Goal: Register for event/course

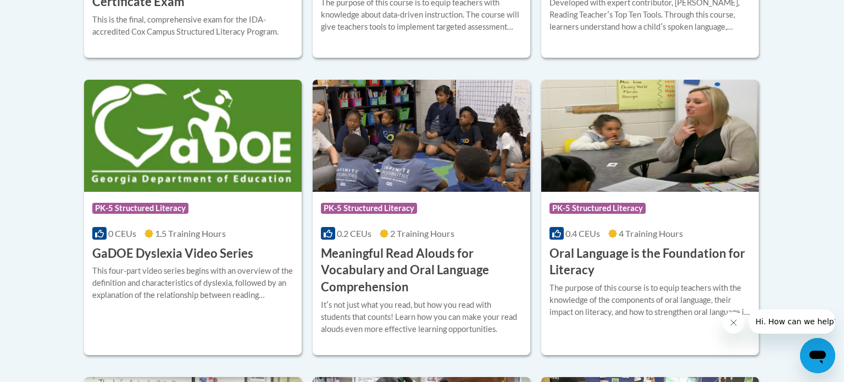
scroll to position [692, 0]
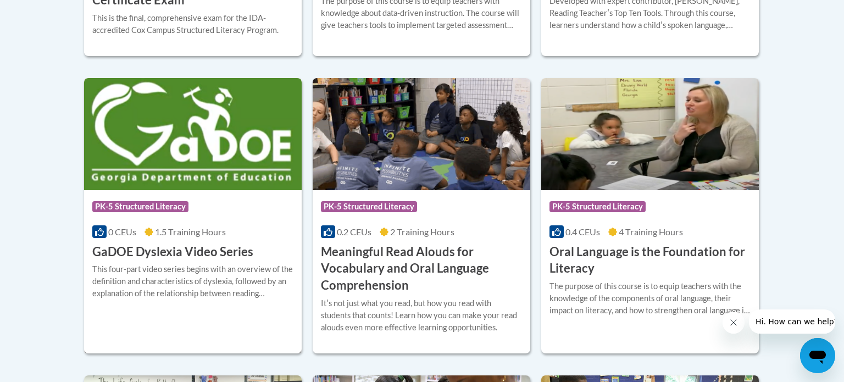
click at [237, 248] on h3 "GaDOE Dyslexia Video Series" at bounding box center [172, 251] width 161 height 17
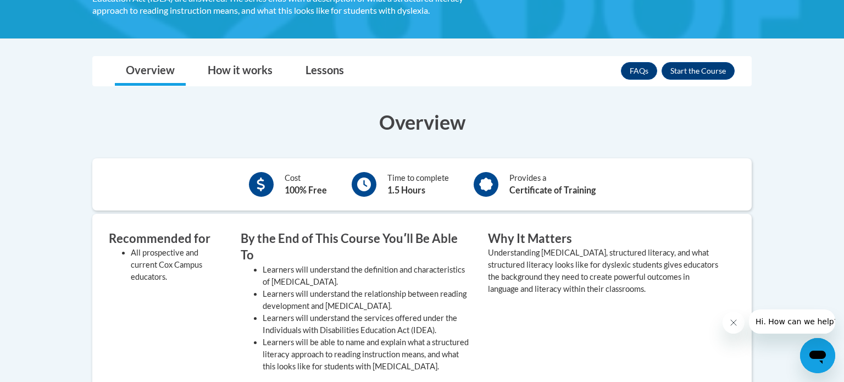
scroll to position [255, 0]
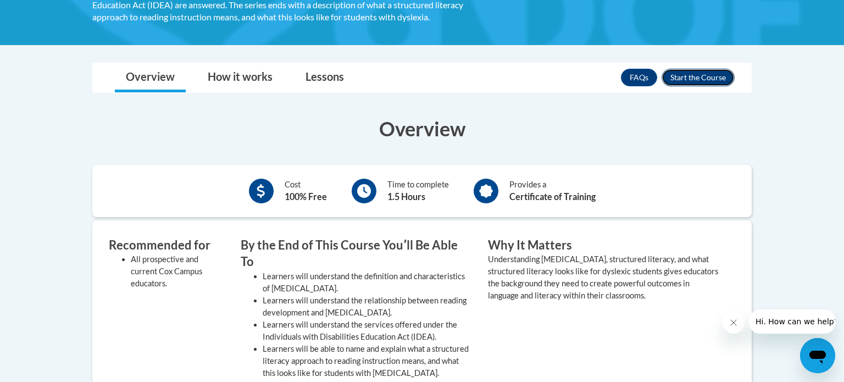
click at [719, 76] on button "Enroll" at bounding box center [698, 78] width 73 height 18
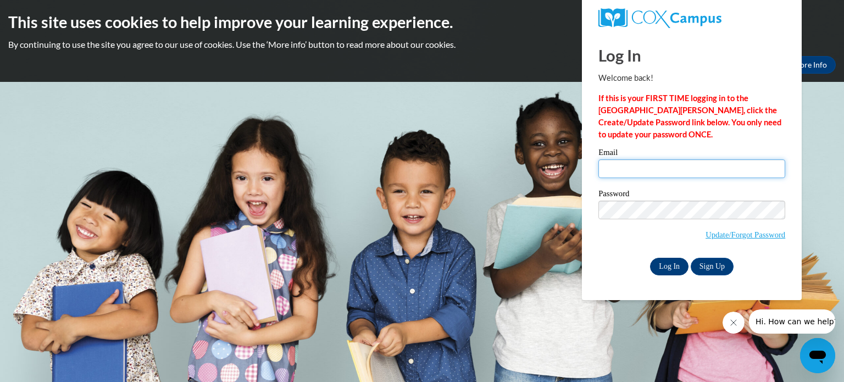
type input "perryr@fonddulac.k12.wi.us"
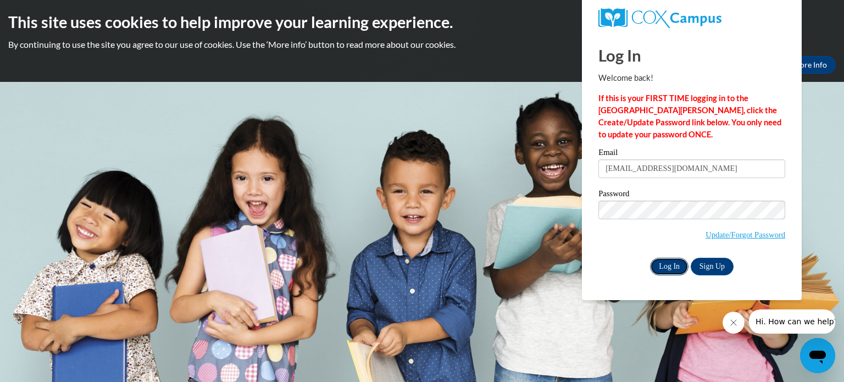
click at [678, 267] on input "Log In" at bounding box center [669, 267] width 38 height 18
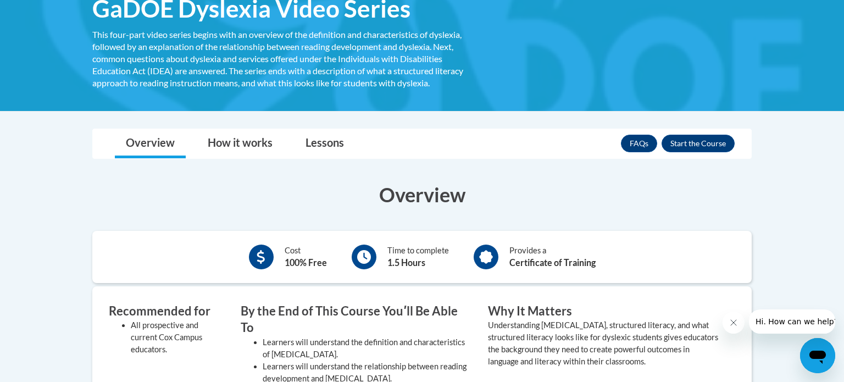
scroll to position [193, 0]
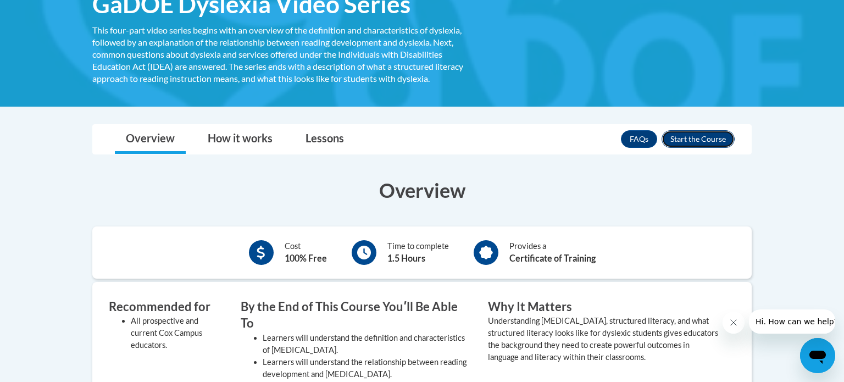
click at [705, 140] on button "Enroll" at bounding box center [698, 139] width 73 height 18
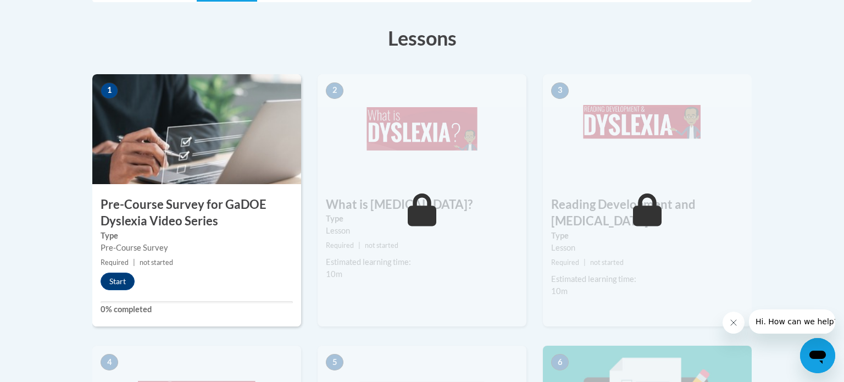
scroll to position [311, 0]
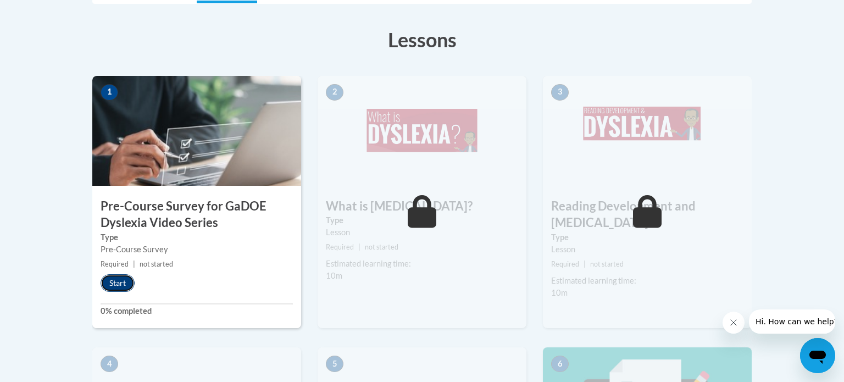
click at [123, 284] on button "Start" at bounding box center [118, 283] width 34 height 18
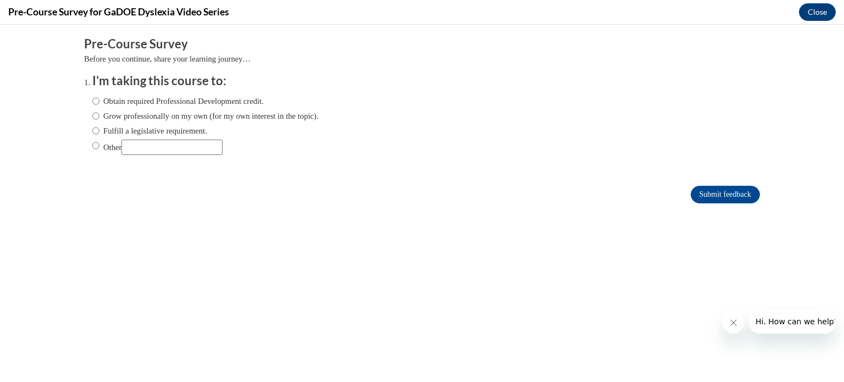
scroll to position [0, 0]
click at [104, 130] on label "Fulfill a legislative requirement." at bounding box center [149, 131] width 115 height 12
click at [99, 130] on input "Fulfill a legislative requirement." at bounding box center [95, 131] width 7 height 12
radio input "true"
click at [96, 132] on input "Fulfill a legislative requirement." at bounding box center [95, 131] width 7 height 12
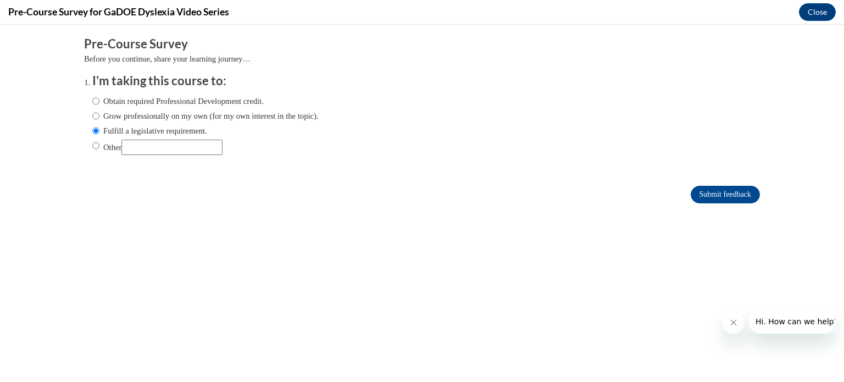
click at [259, 246] on div "Comments Pre-Course Survey Before you continue, share your learning journey… I'…" at bounding box center [422, 153] width 693 height 256
click at [96, 130] on input "Fulfill a legislative requirement." at bounding box center [95, 131] width 7 height 12
click at [708, 189] on input "Submit feedback" at bounding box center [725, 195] width 69 height 18
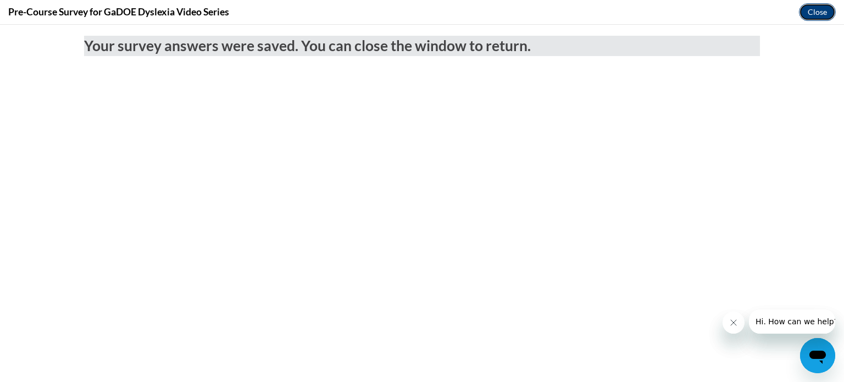
click at [822, 14] on button "Close" at bounding box center [817, 12] width 37 height 18
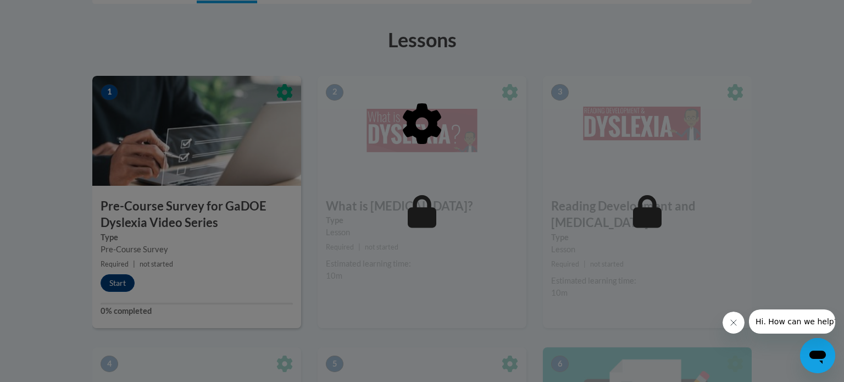
click at [822, 14] on div at bounding box center [422, 191] width 844 height 382
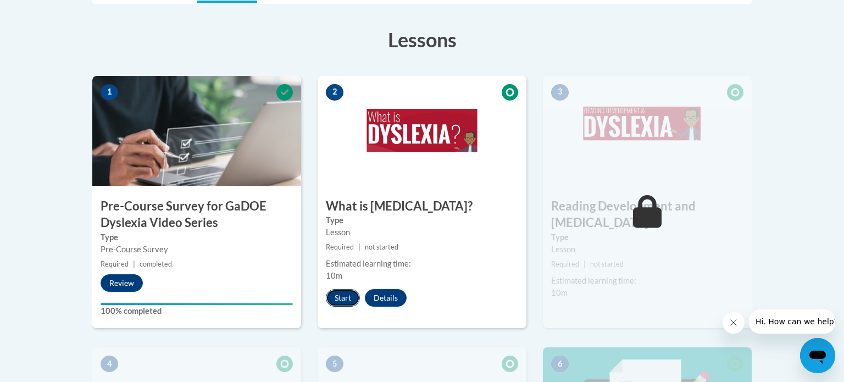
click at [336, 296] on button "Start" at bounding box center [343, 298] width 34 height 18
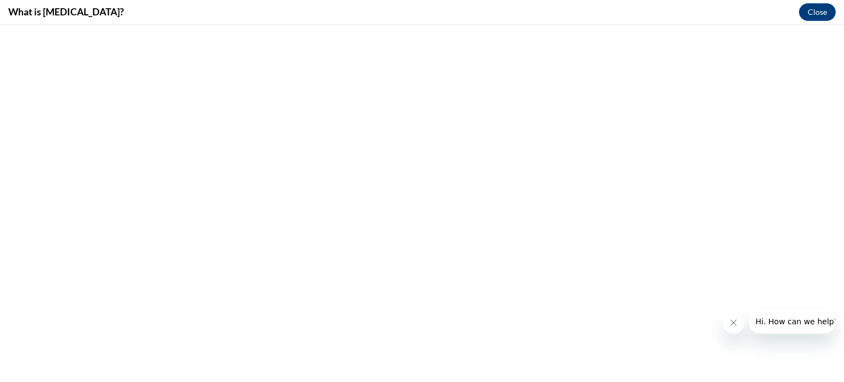
click at [737, 327] on button "Close message from company" at bounding box center [734, 323] width 22 height 22
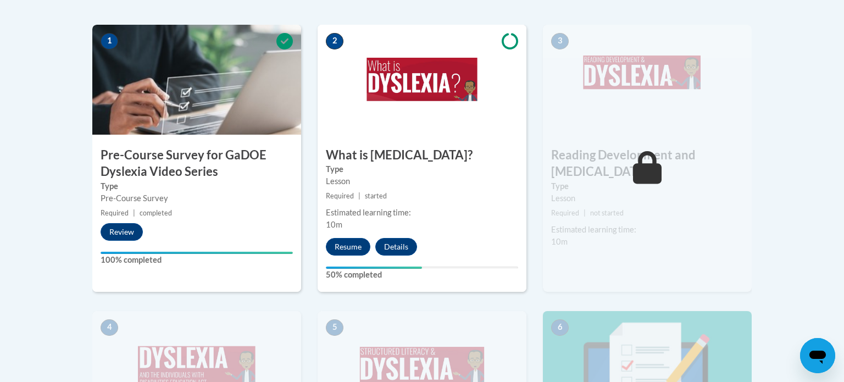
scroll to position [361, 0]
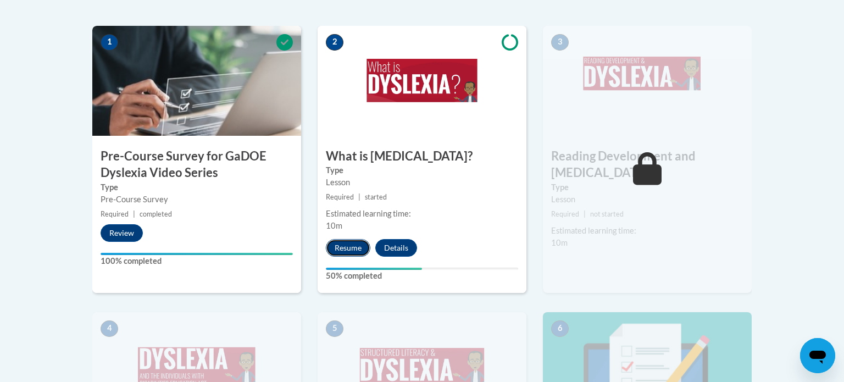
click at [337, 251] on button "Resume" at bounding box center [348, 248] width 45 height 18
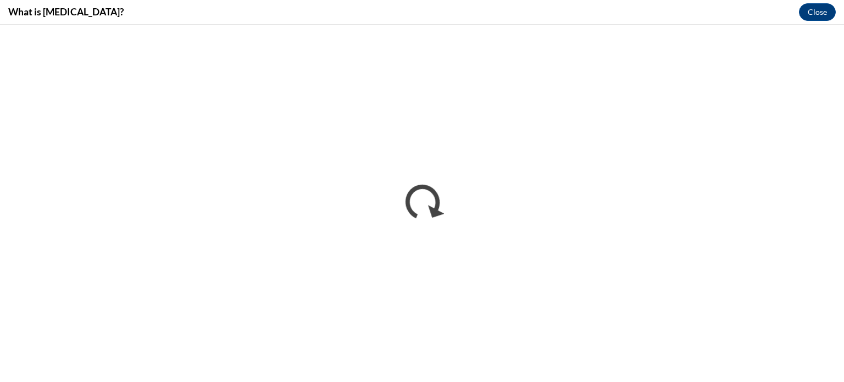
scroll to position [0, 0]
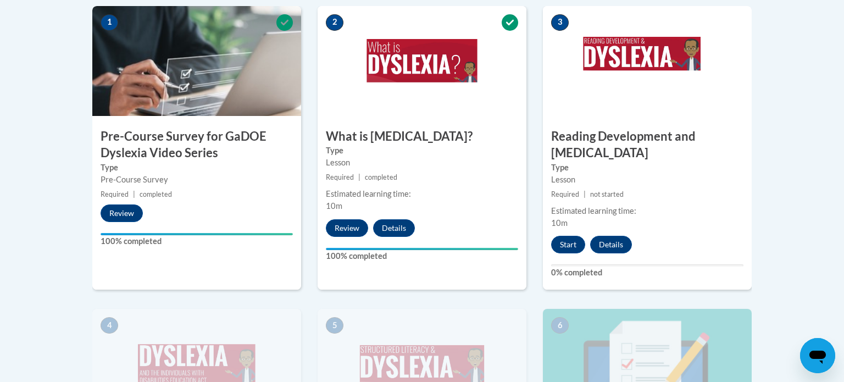
scroll to position [380, 0]
click at [567, 236] on button "Start" at bounding box center [568, 245] width 34 height 18
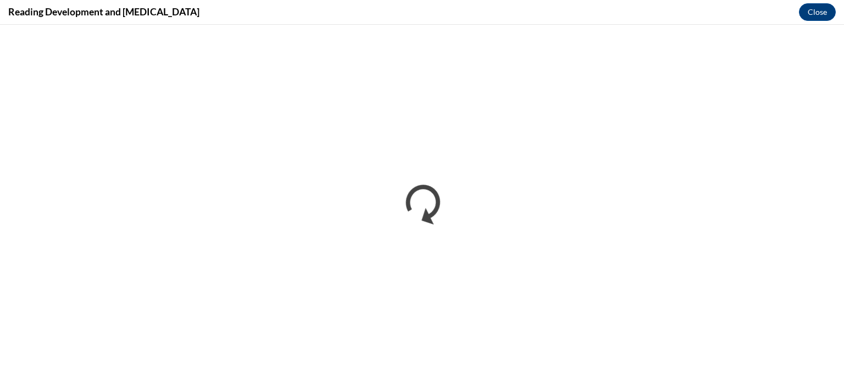
scroll to position [0, 0]
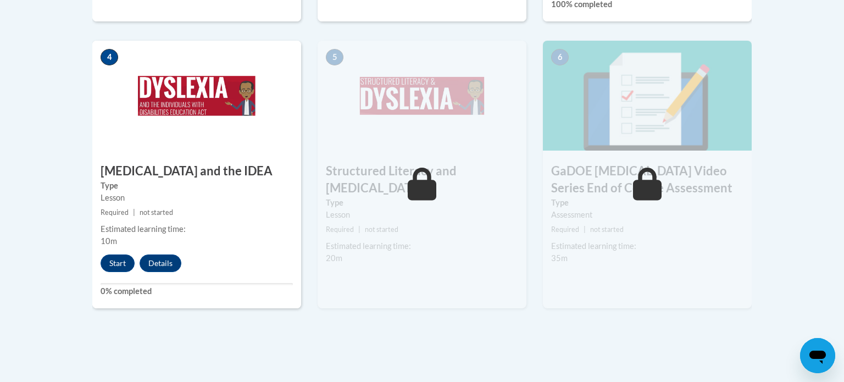
scroll to position [655, 0]
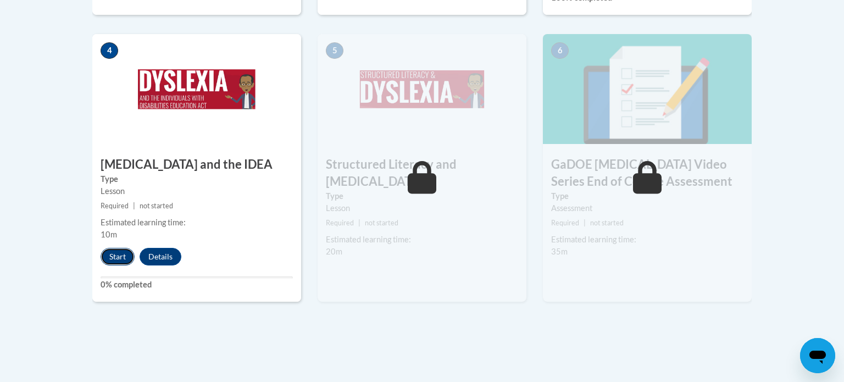
click at [115, 248] on button "Start" at bounding box center [118, 257] width 34 height 18
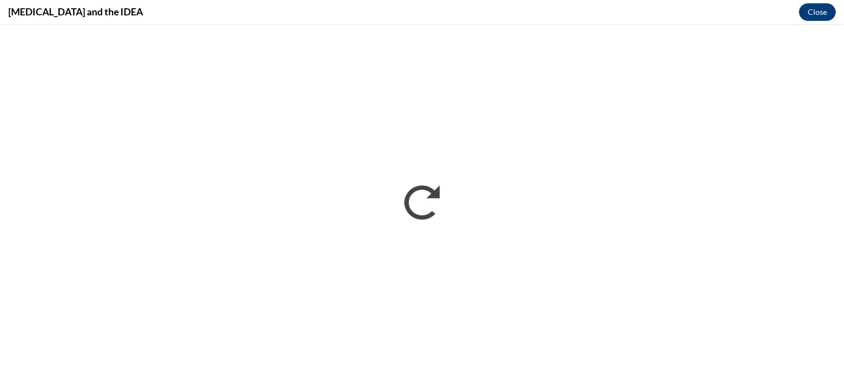
scroll to position [0, 0]
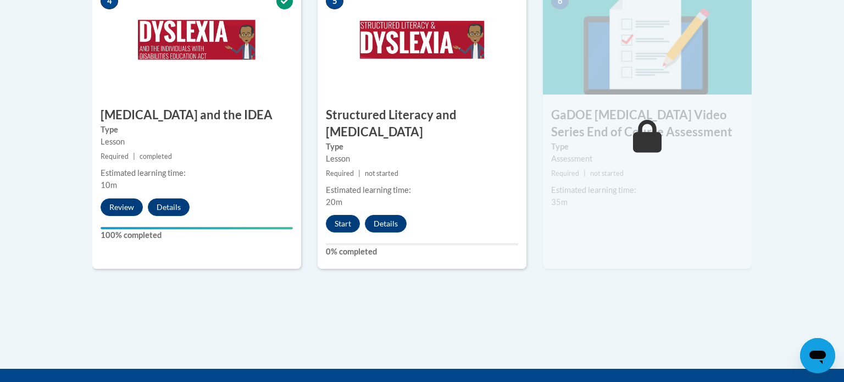
scroll to position [707, 0]
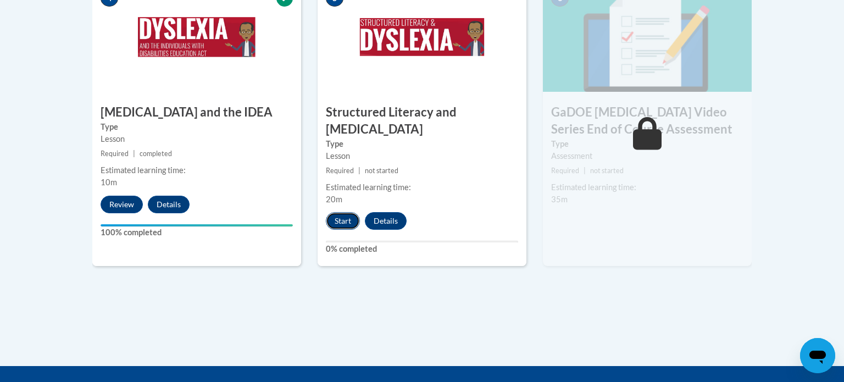
click at [345, 212] on button "Start" at bounding box center [343, 221] width 34 height 18
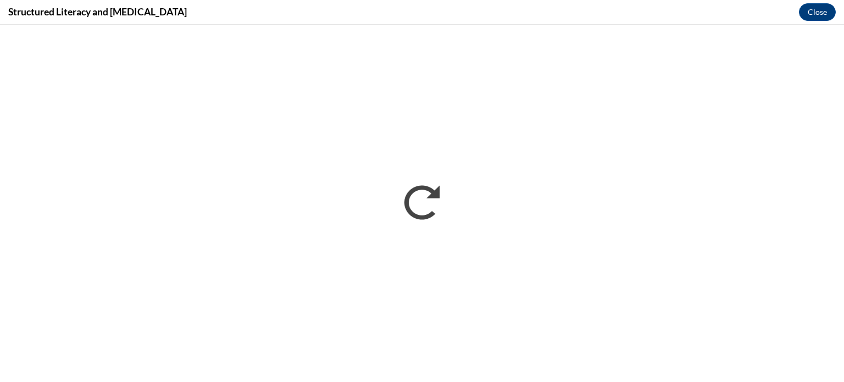
scroll to position [0, 0]
